Goal: Obtain resource: Download file/media

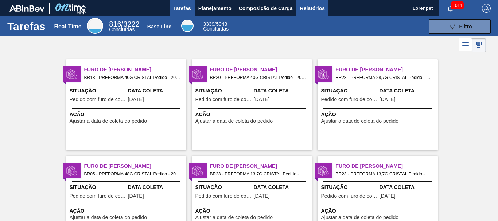
click at [311, 8] on span "Relatórios" at bounding box center [312, 8] width 25 height 9
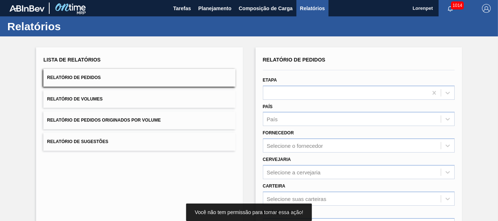
scroll to position [116, 0]
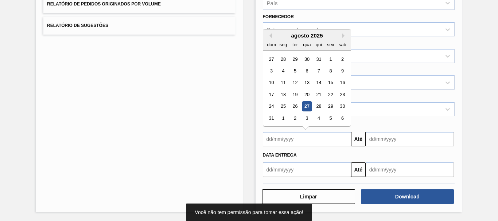
click at [296, 143] on input "text" at bounding box center [307, 139] width 88 height 15
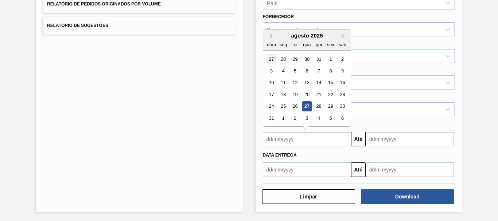
click at [271, 61] on div "27" at bounding box center [272, 59] width 10 height 10
type input "[DATE]"
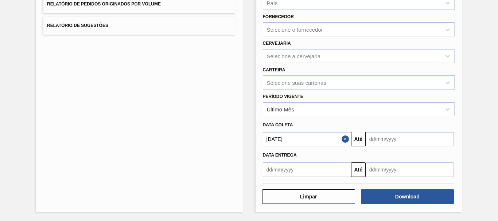
click at [379, 137] on input "text" at bounding box center [410, 139] width 88 height 15
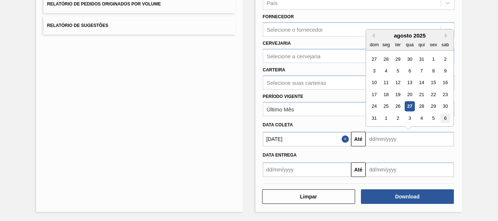
click at [445, 119] on div "6" at bounding box center [445, 118] width 10 height 10
type input "[DATE]"
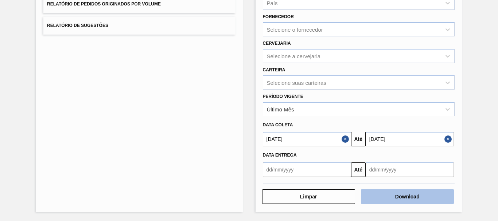
click at [417, 194] on button "Download" at bounding box center [407, 197] width 93 height 15
